Goal: Obtain resource: Download file/media

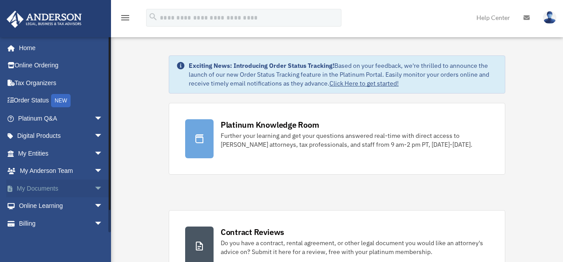
click at [35, 191] on link "My Documents arrow_drop_down" at bounding box center [61, 189] width 110 height 18
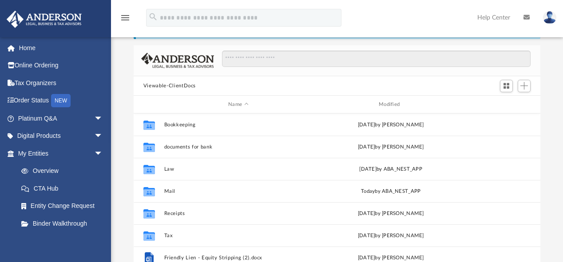
scroll to position [52, 0]
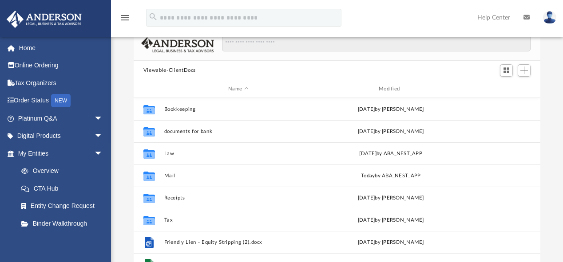
click at [561, 53] on div "Difficulty viewing your box folder? You can also access your account directly o…" at bounding box center [337, 141] width 452 height 284
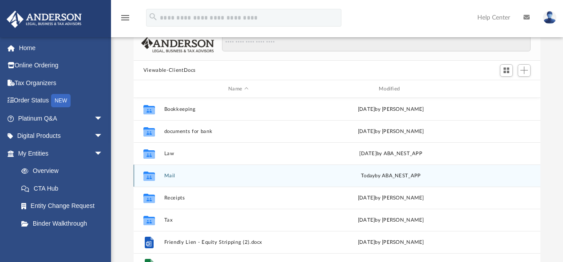
click at [324, 172] on div "[DATE] by ABA_NEST_APP" at bounding box center [391, 176] width 149 height 8
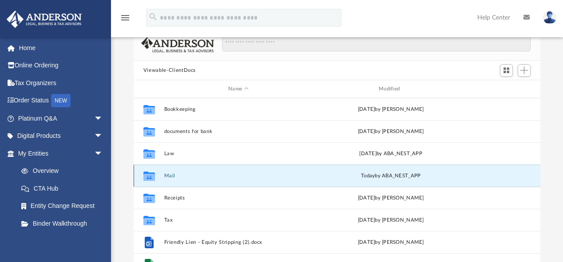
click at [290, 172] on div "Collaborated Folder Mail [DATE] by ABA_NEST_APP" at bounding box center [337, 176] width 407 height 22
click at [290, 173] on button "Mail" at bounding box center [238, 176] width 149 height 6
click at [161, 177] on div "Collaborated Folder Mail [DATE] by ABA_NEST_APP" at bounding box center [337, 176] width 407 height 22
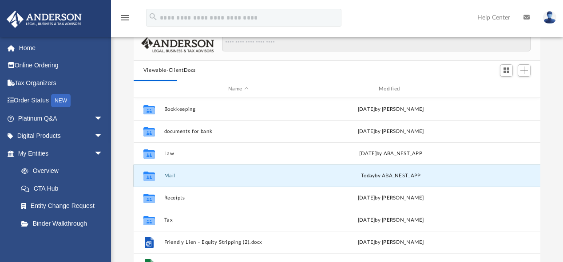
click at [154, 176] on icon "grid" at bounding box center [149, 177] width 12 height 7
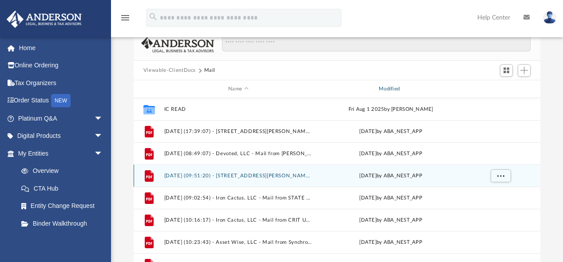
click at [385, 89] on div "Modified" at bounding box center [390, 89] width 149 height 8
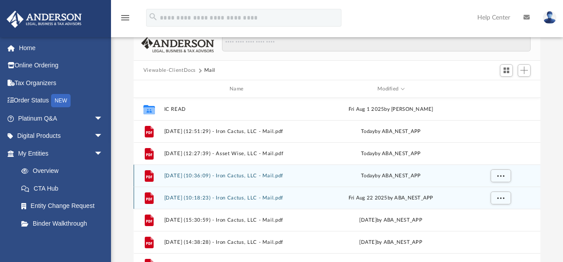
click at [252, 200] on button "[DATE] (10:18:23) - Iron Cactus, LLC - Mail.pdf" at bounding box center [238, 198] width 149 height 6
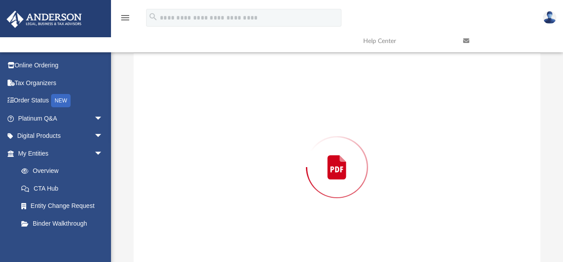
scroll to position [72, 0]
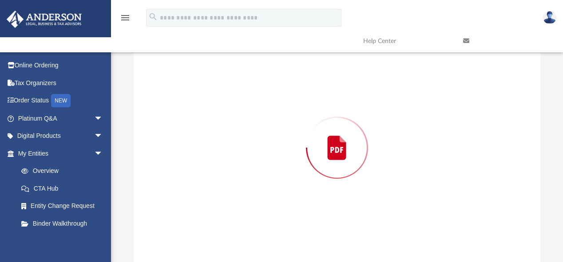
click at [252, 200] on div "Preview" at bounding box center [337, 147] width 407 height 229
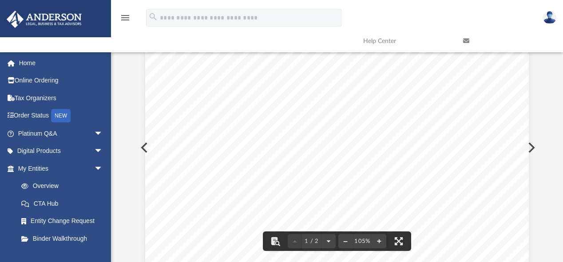
drag, startPoint x: 538, startPoint y: 61, endPoint x: 537, endPoint y: 72, distance: 11.2
click at [537, 72] on div "Viewable-ClientDocs Mail Name Modified Collaborated Folder IC READ [DATE] by [P…" at bounding box center [337, 136] width 407 height 253
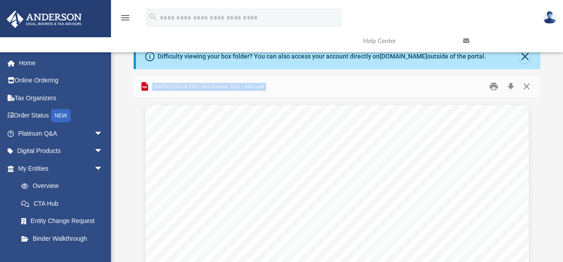
scroll to position [0, 0]
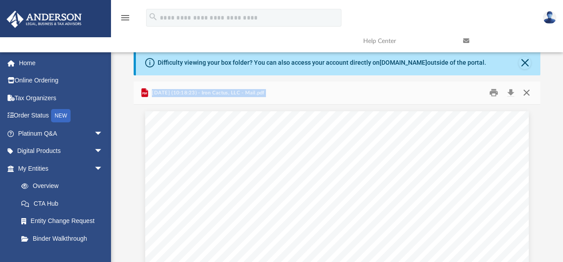
click at [526, 90] on button "Close" at bounding box center [527, 93] width 16 height 14
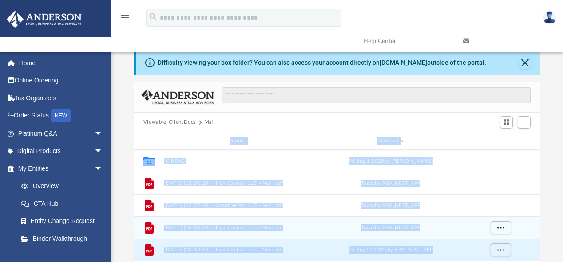
click at [208, 226] on button "[DATE] (10:36:09) - Iron Cactus, LLC - Mail.pdf" at bounding box center [238, 228] width 149 height 6
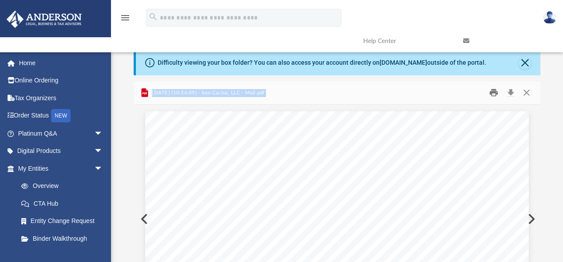
click at [493, 93] on button "Print" at bounding box center [494, 93] width 18 height 14
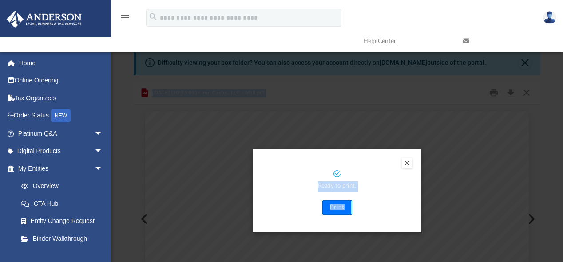
click at [341, 208] on button "Print" at bounding box center [337, 208] width 30 height 14
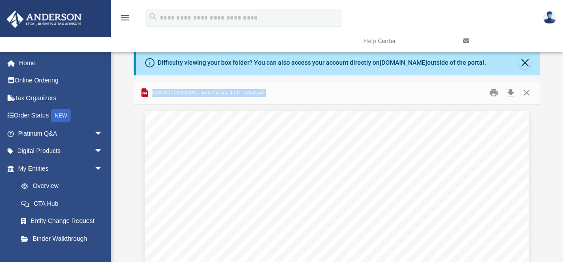
click at [255, 93] on span "[DATE] (10:36:09) - Iron Cactus, LLC - Mail.pdf" at bounding box center [207, 93] width 115 height 8
drag, startPoint x: 274, startPoint y: 91, endPoint x: 138, endPoint y: 87, distance: 135.5
click at [138, 87] on div "[DATE] (10:36:09) - Iron Cactus, LLC - Mail.pdf" at bounding box center [337, 94] width 407 height 24
copy span "[DATE] (10:36:09) - Iron Cactus, LLC - Mail.pdf"
click at [528, 89] on button "Close" at bounding box center [527, 93] width 16 height 14
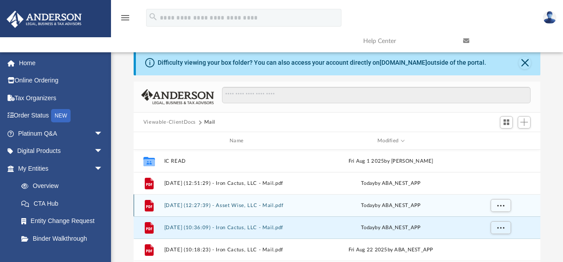
click at [242, 202] on div "File [DATE] (12:27:39) - Asset Wise, LLC - Mail.pdf [DATE] by ABA_NEST_APP" at bounding box center [337, 206] width 407 height 22
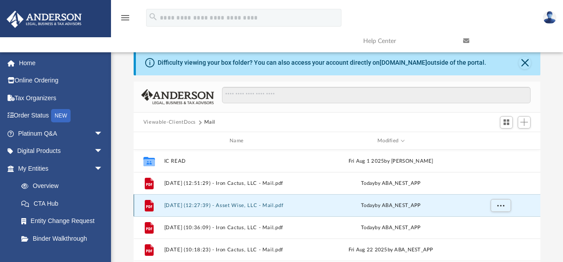
click at [242, 201] on div "File [DATE] (12:27:39) - Asset Wise, LLC - Mail.pdf [DATE] by ABA_NEST_APP" at bounding box center [337, 206] width 407 height 22
click at [157, 207] on div "File" at bounding box center [149, 206] width 22 height 14
click at [149, 205] on icon "grid" at bounding box center [149, 206] width 9 height 12
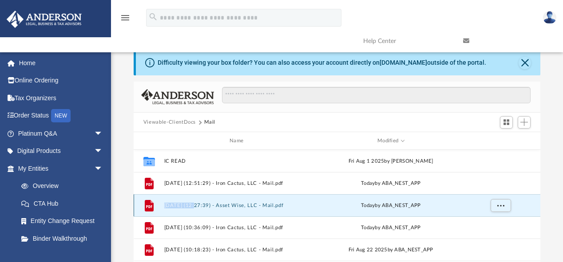
click at [149, 205] on icon "grid" at bounding box center [149, 206] width 9 height 12
click at [523, 63] on button "Close" at bounding box center [525, 63] width 12 height 12
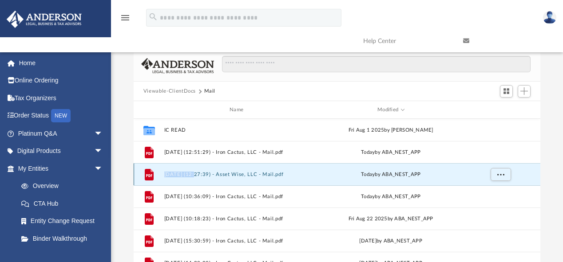
click at [175, 174] on button "[DATE] (12:27:39) - Asset Wise, LLC - Mail.pdf" at bounding box center [238, 175] width 149 height 6
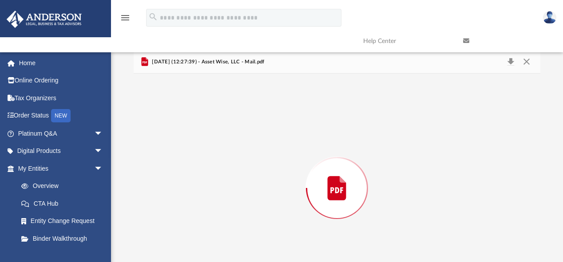
scroll to position [40, 0]
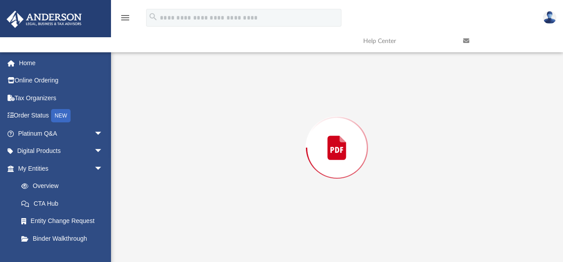
click at [175, 174] on div "Preview" at bounding box center [337, 147] width 407 height 229
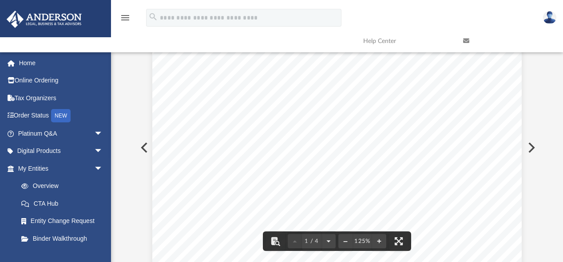
scroll to position [0, 0]
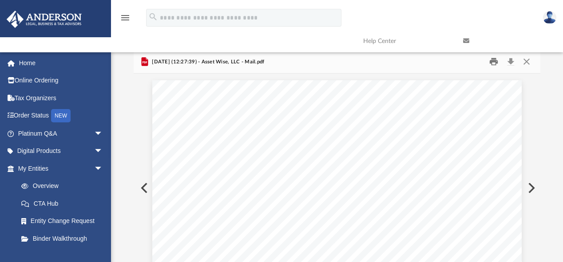
click at [491, 62] on button "Print" at bounding box center [494, 62] width 18 height 14
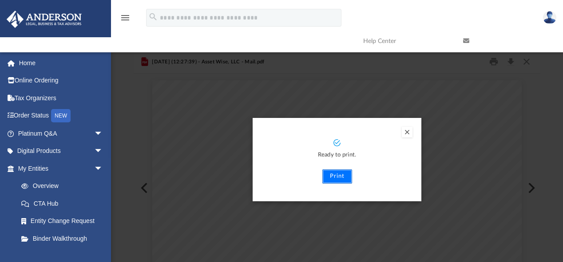
click at [336, 171] on button "Print" at bounding box center [337, 177] width 30 height 14
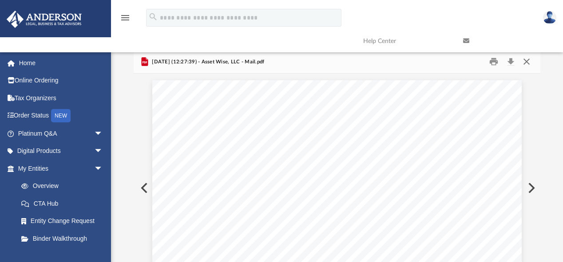
click at [528, 61] on button "Close" at bounding box center [527, 62] width 16 height 14
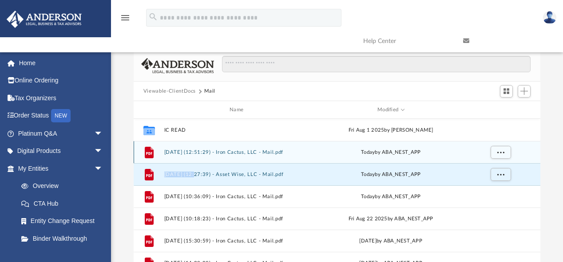
click at [231, 150] on button "[DATE] (12:51:29) - Iron Cactus, LLC - Mail.pdf" at bounding box center [238, 153] width 149 height 6
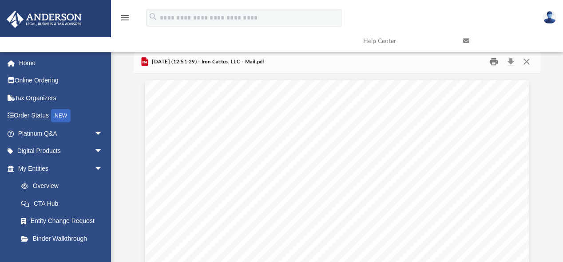
click at [496, 61] on button "Print" at bounding box center [494, 62] width 18 height 14
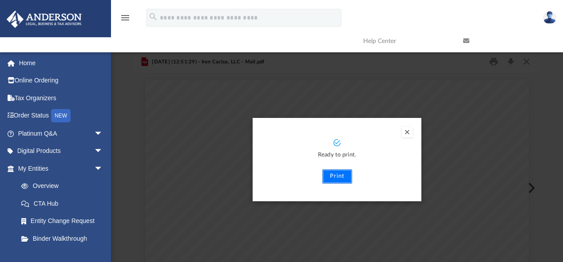
click at [334, 175] on button "Print" at bounding box center [337, 177] width 30 height 14
